Goal: Find specific page/section: Find specific page/section

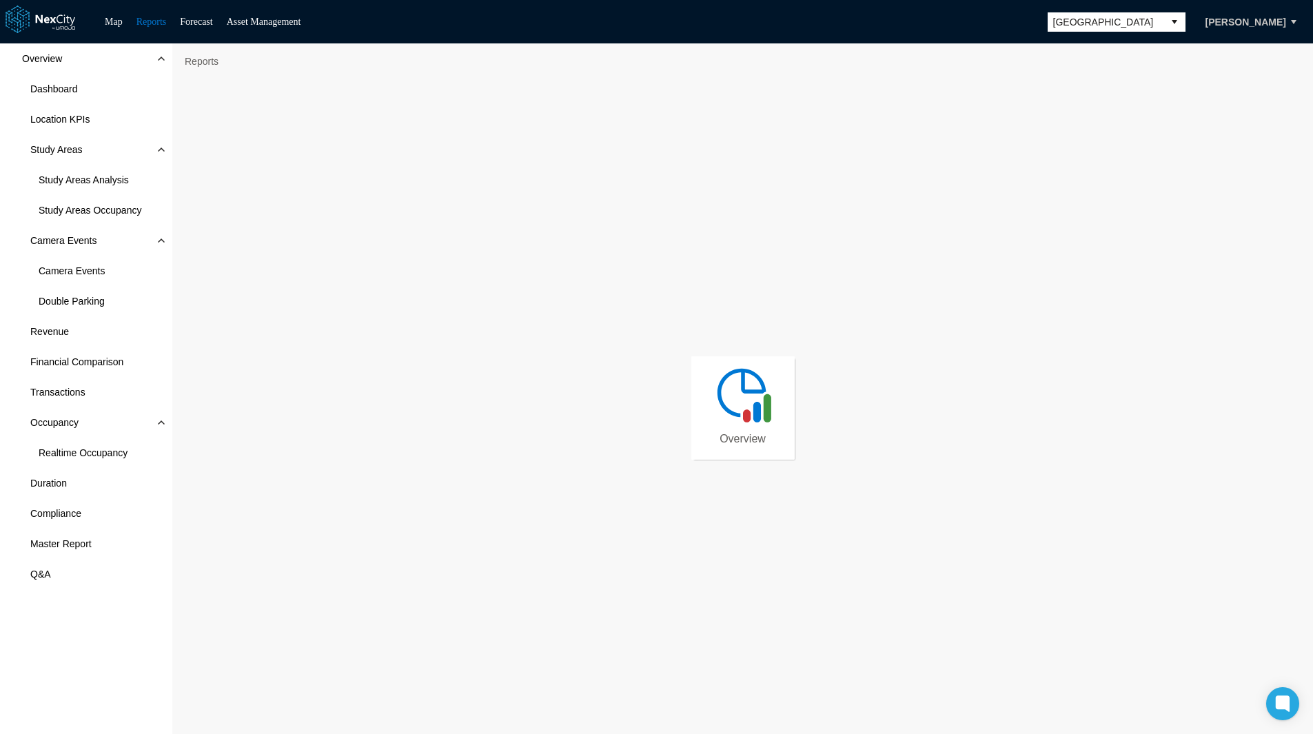
click at [1280, 17] on button "[PERSON_NAME]" at bounding box center [1246, 21] width 110 height 23
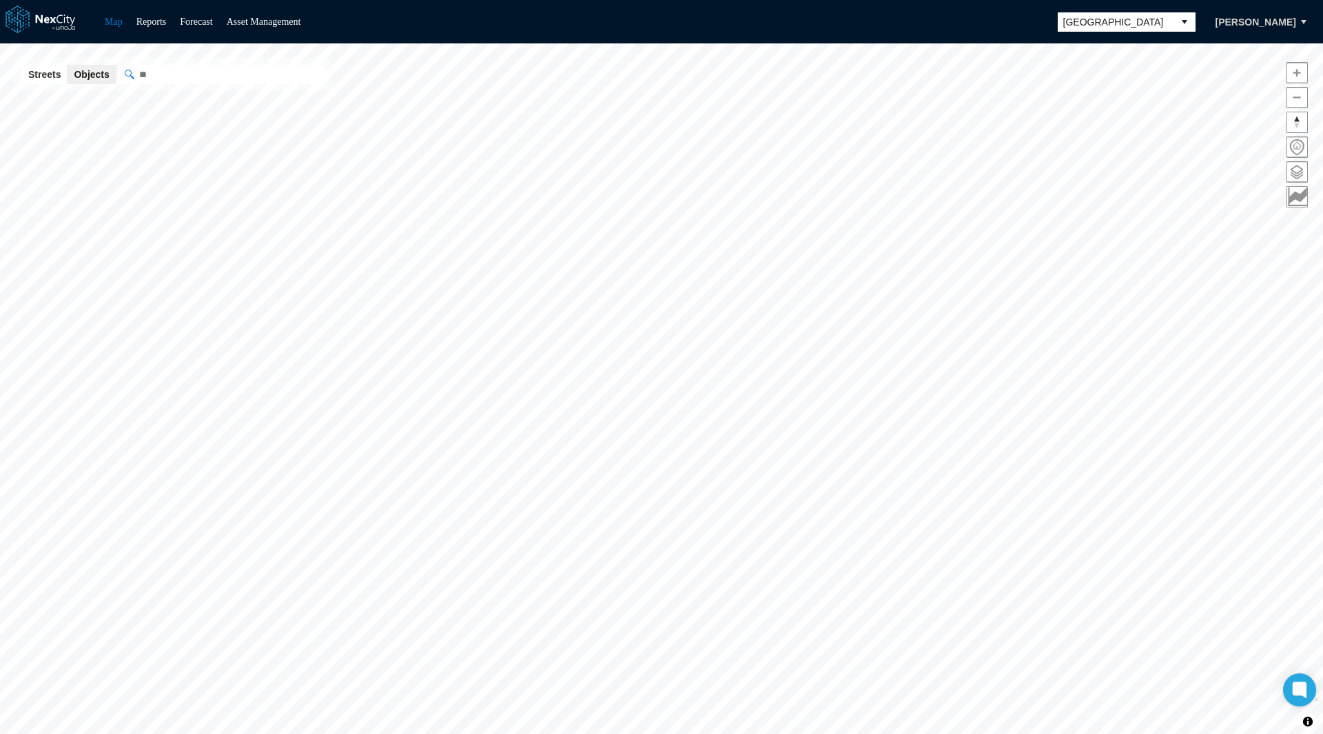
click at [62, 23] on link at bounding box center [49, 22] width 87 height 32
click at [1074, 26] on span "[GEOGRAPHIC_DATA]" at bounding box center [1115, 22] width 105 height 14
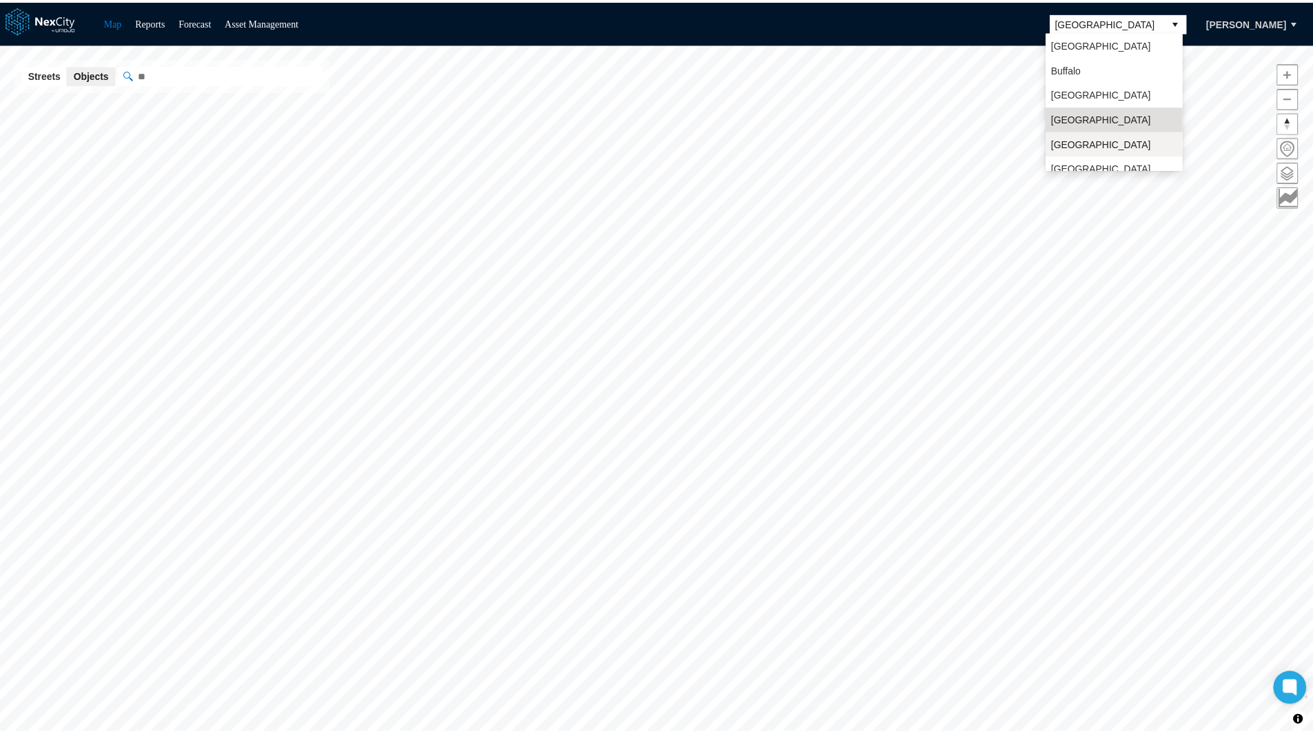
scroll to position [21, 0]
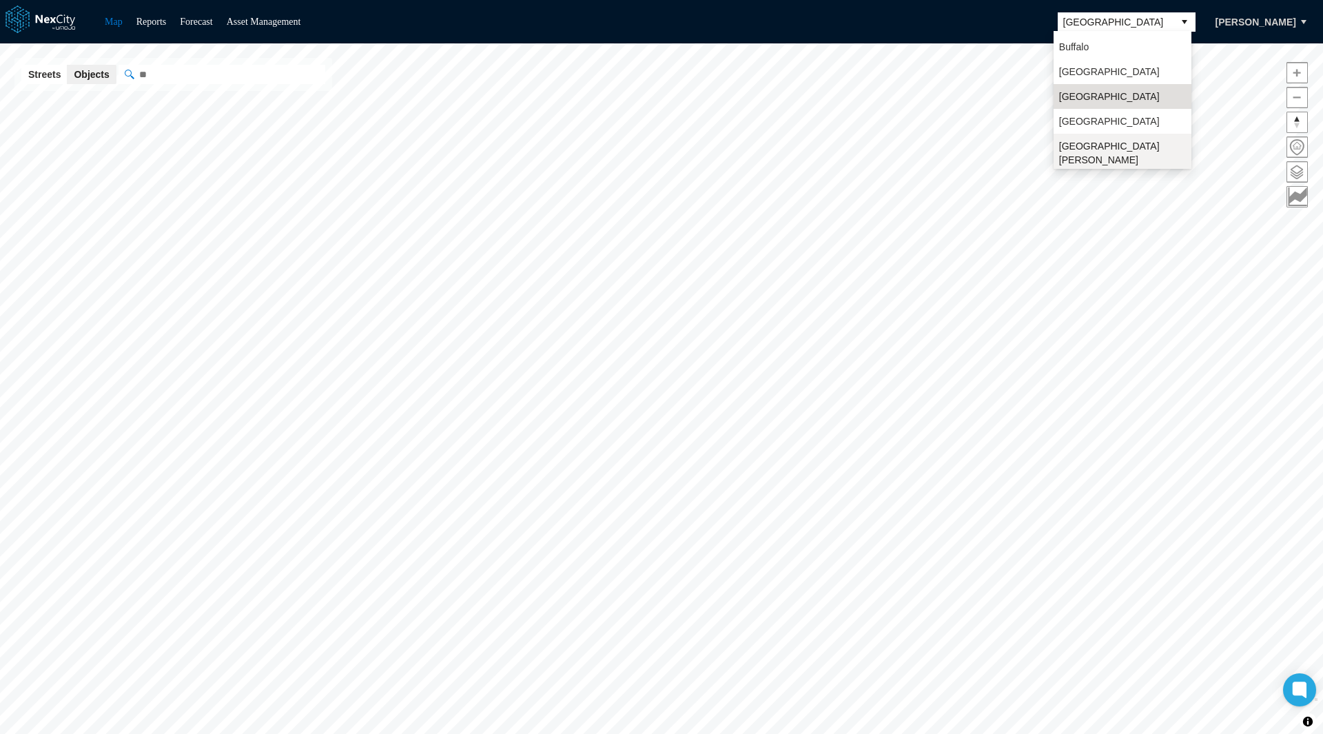
click at [1077, 143] on span "[GEOGRAPHIC_DATA][PERSON_NAME]" at bounding box center [1122, 153] width 127 height 28
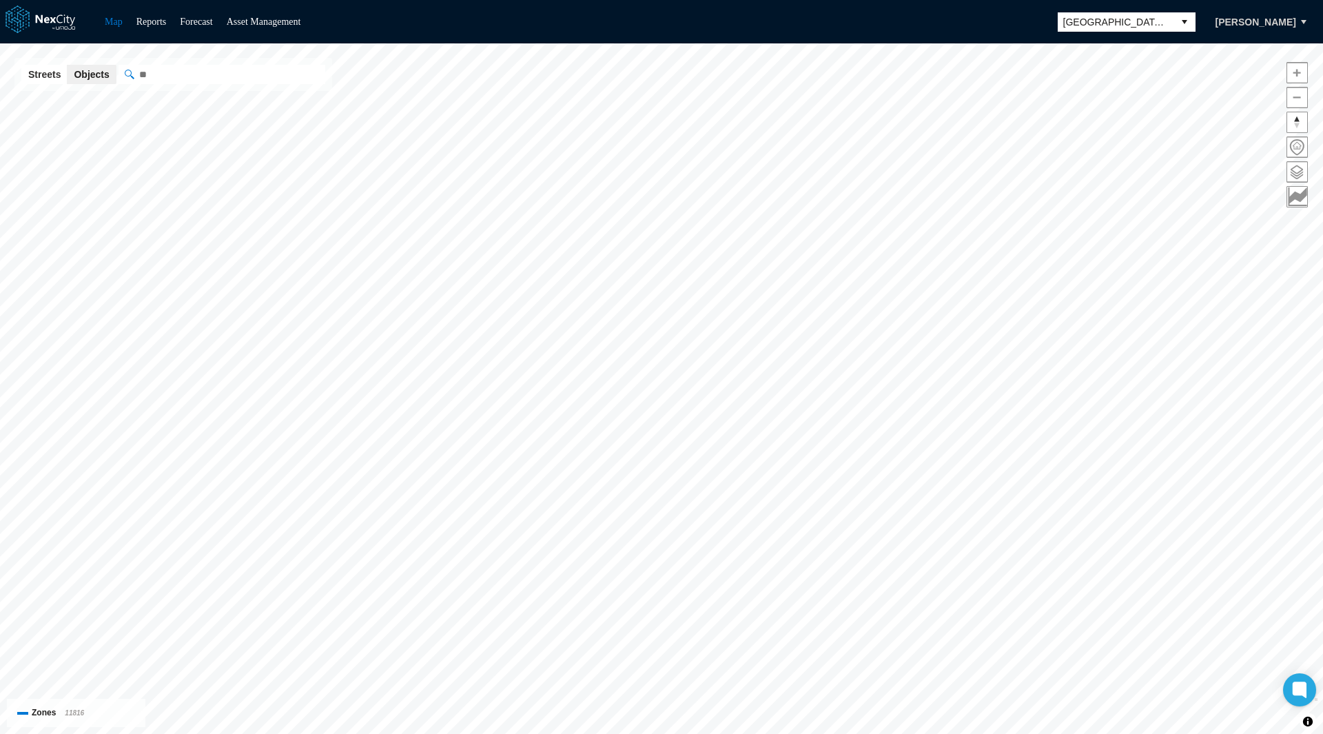
drag, startPoint x: 1296, startPoint y: 169, endPoint x: 832, endPoint y: 24, distance: 485.9
click at [832, 24] on div "Map Reports Forecast Asset Management [GEOGRAPHIC_DATA][PERSON_NAME] [PERSON_NA…" at bounding box center [661, 21] width 1323 height 43
click at [1297, 172] on span at bounding box center [1297, 172] width 20 height 20
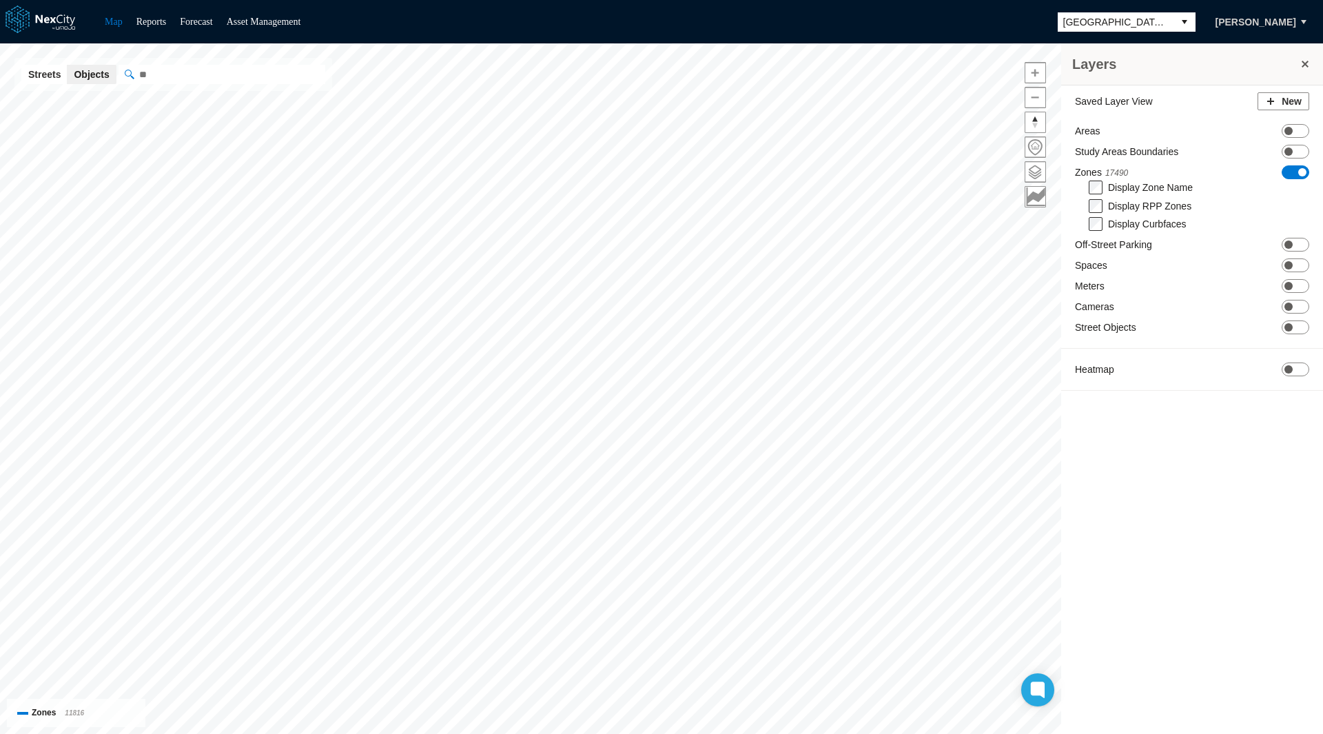
click at [1123, 184] on label "Display Zone Name" at bounding box center [1150, 187] width 85 height 11
click at [165, 24] on link "Reports" at bounding box center [151, 22] width 30 height 10
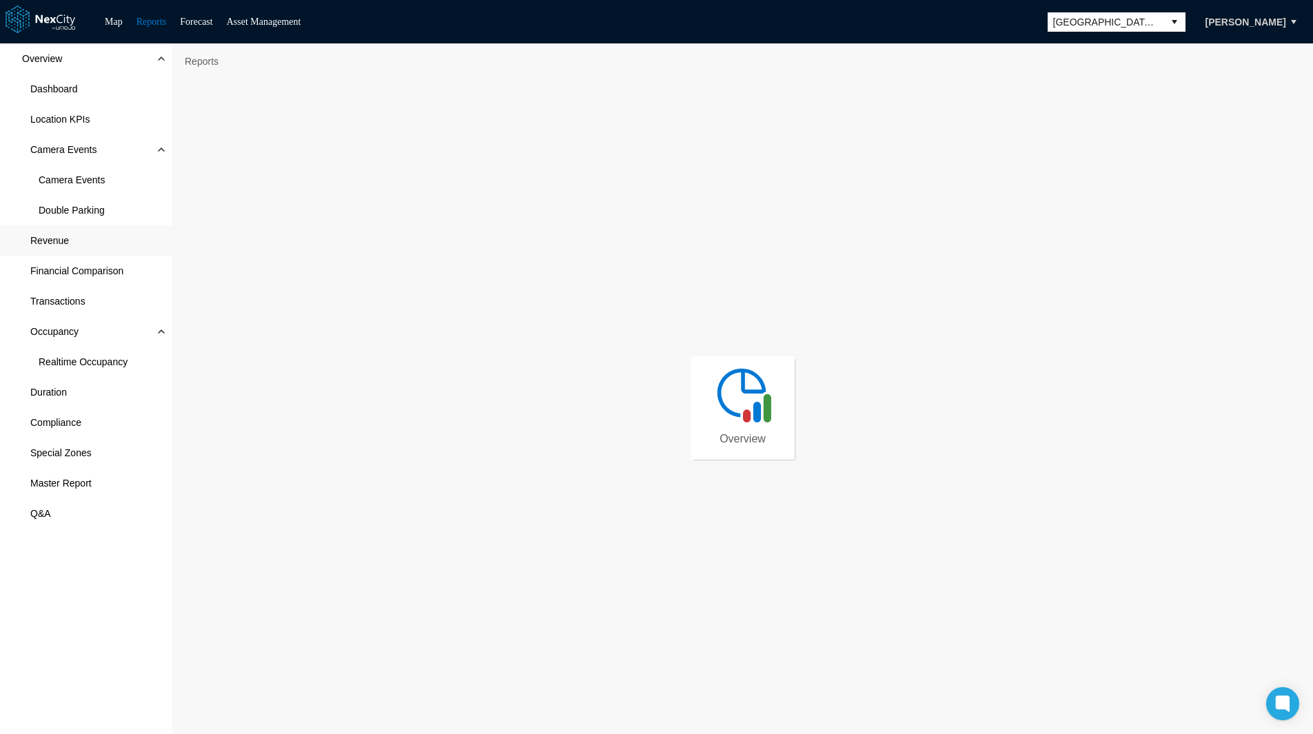
click at [70, 240] on span "Revenue" at bounding box center [86, 240] width 172 height 30
click at [56, 242] on span "Revenue" at bounding box center [49, 241] width 39 height 14
click at [900, 64] on nav "Reports Overview Revenue" at bounding box center [742, 61] width 1127 height 22
click at [1261, 60] on nav "Reports Overview Revenue" at bounding box center [742, 61] width 1127 height 22
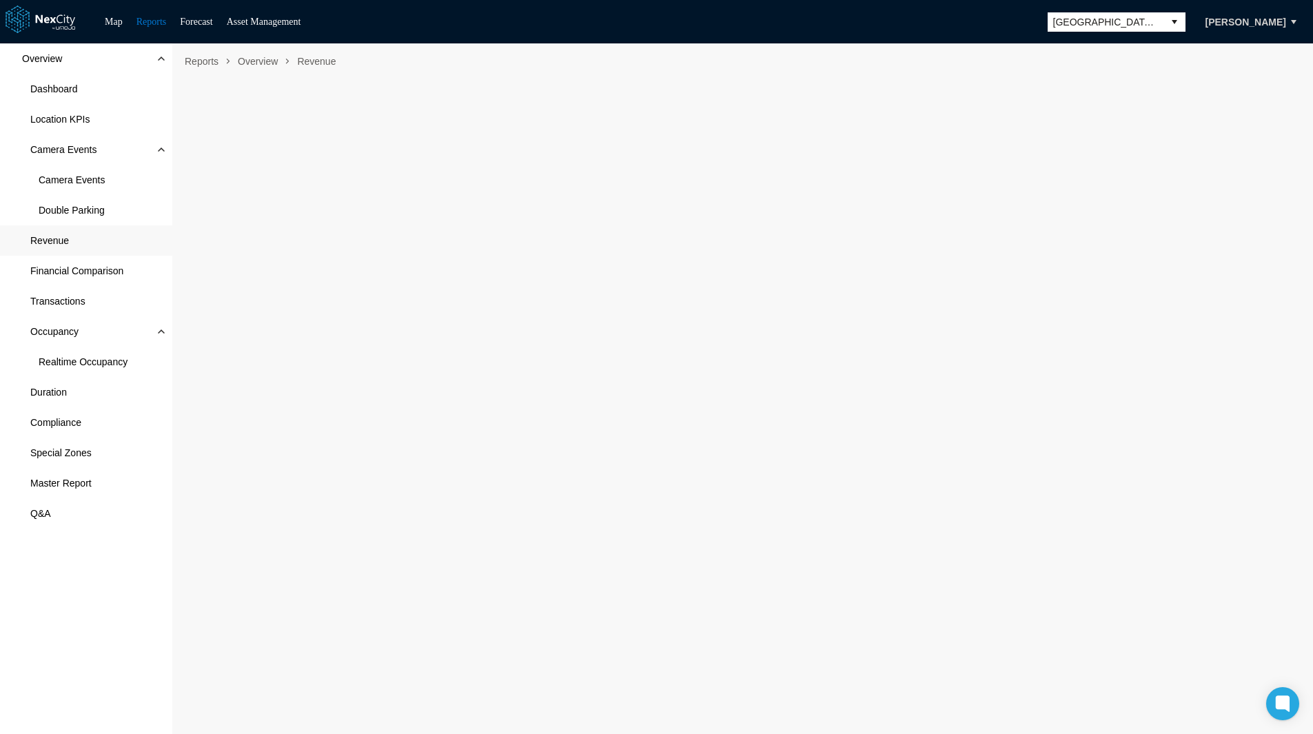
click at [70, 624] on div "Overview Dashboard Location KPIs Camera Events Camera Events Double Parking Rev…" at bounding box center [86, 388] width 172 height 691
